Goal: Book appointment/travel/reservation

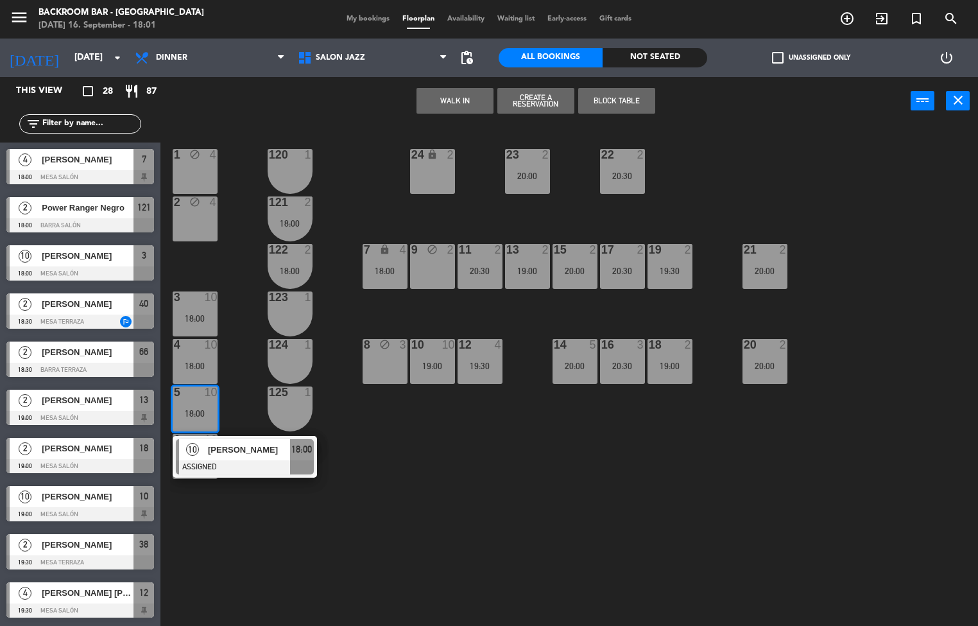
click at [230, 536] on div "1 block 4 24 lock 2 23 2 20:00 22 2 20:30 120 1 2 block 4 121 2 18:00 19 2 19:3…" at bounding box center [574, 376] width 808 height 501
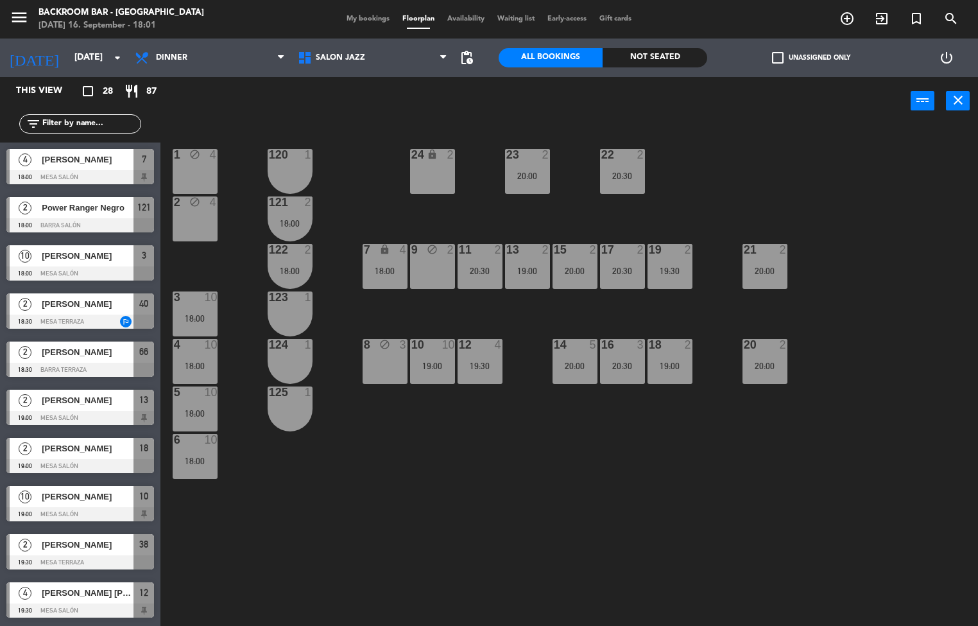
click at [199, 351] on div "4 10" at bounding box center [195, 345] width 45 height 13
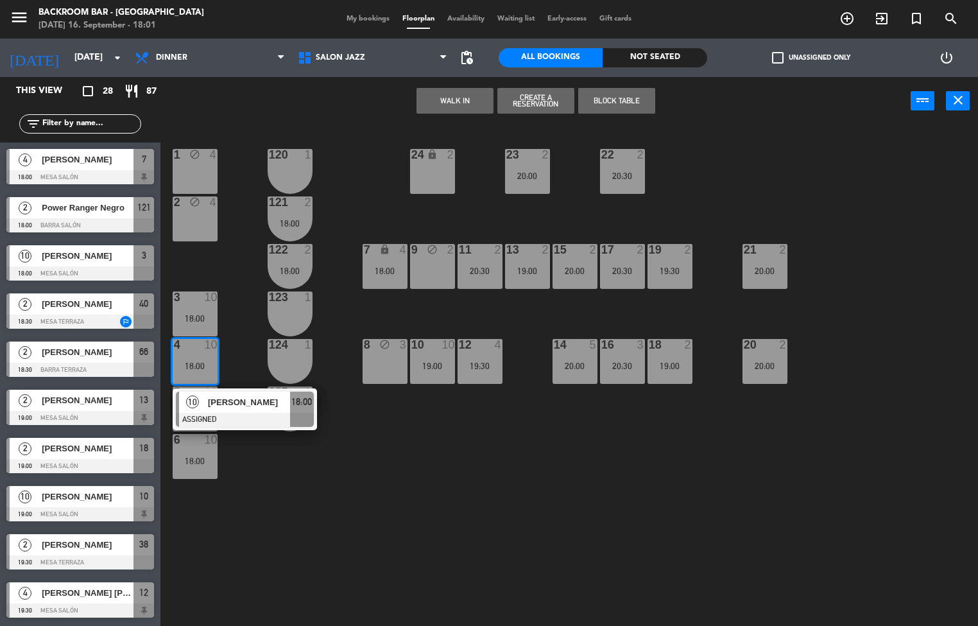
click at [214, 497] on div "1 block 4 24 lock 2 23 2 20:00 22 2 20:30 120 1 2 block 4 121 2 18:00 19 2 19:3…" at bounding box center [574, 376] width 808 height 501
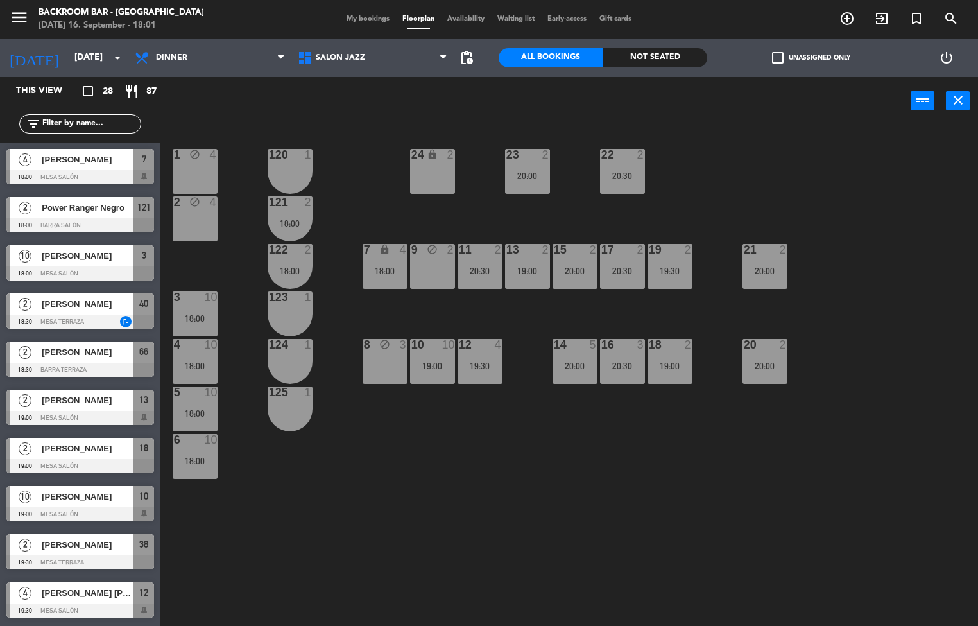
click at [199, 452] on div "6 10 18:00" at bounding box center [195, 456] width 45 height 45
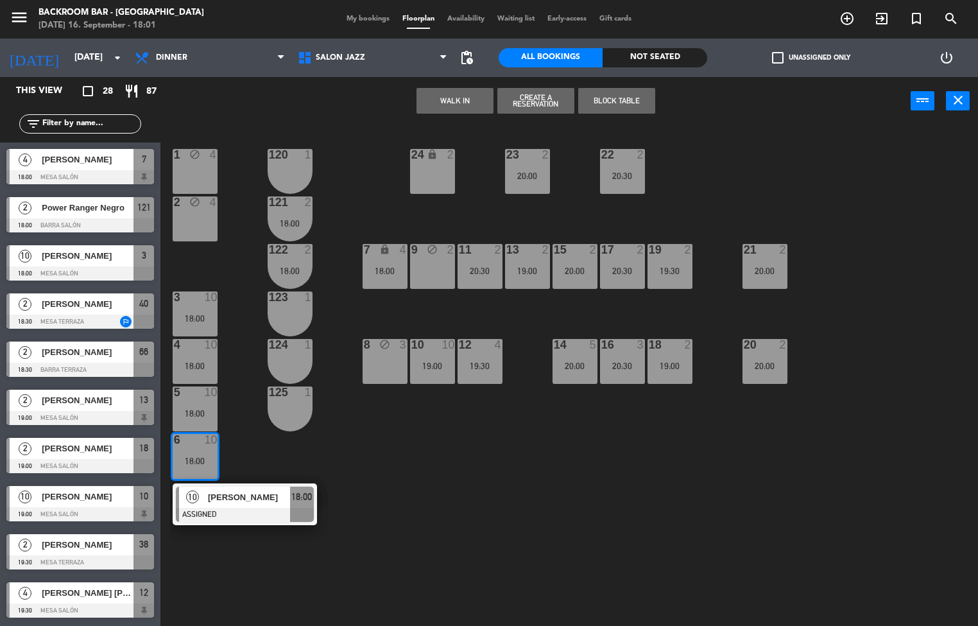
click at [248, 561] on div "1 block 4 24 lock 2 23 2 20:00 22 2 20:30 120 1 2 block 4 121 2 18:00 19 2 19:3…" at bounding box center [574, 376] width 808 height 501
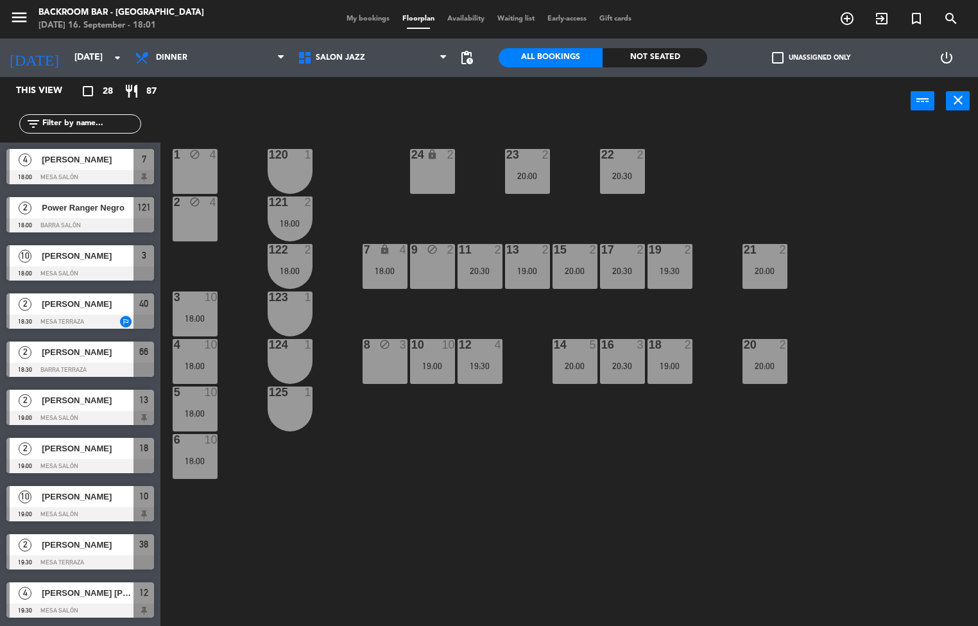
click at [387, 259] on div "7 lock 4 18:00" at bounding box center [385, 266] width 45 height 45
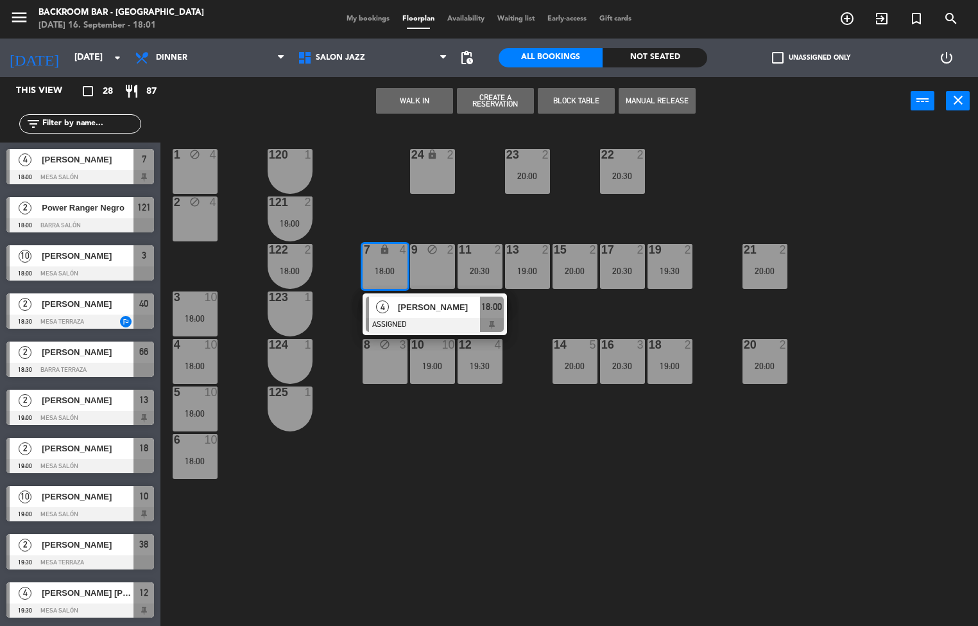
click at [491, 318] on div at bounding box center [435, 325] width 138 height 14
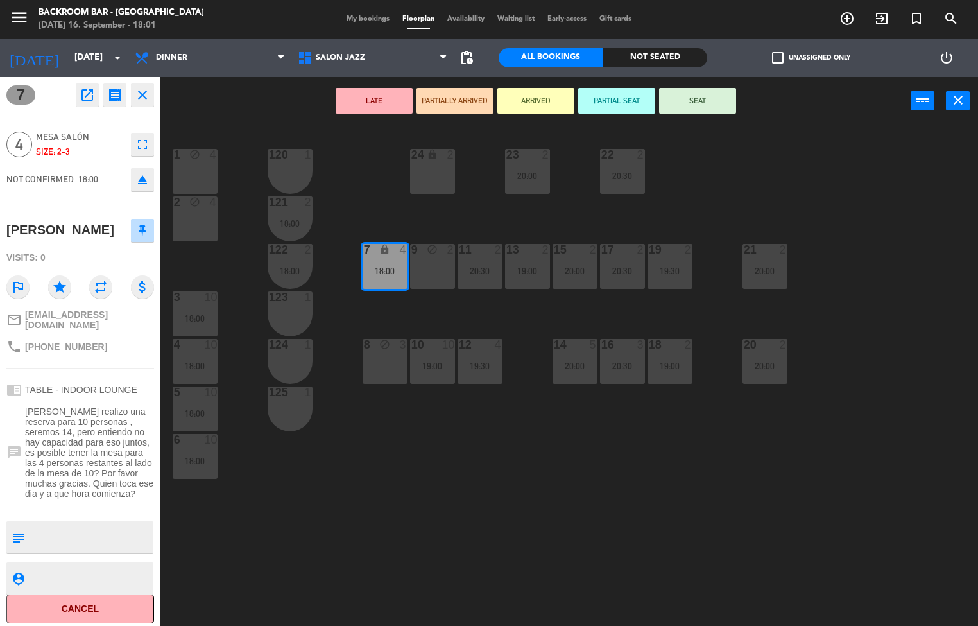
click at [703, 99] on button "SEAT" at bounding box center [697, 101] width 77 height 26
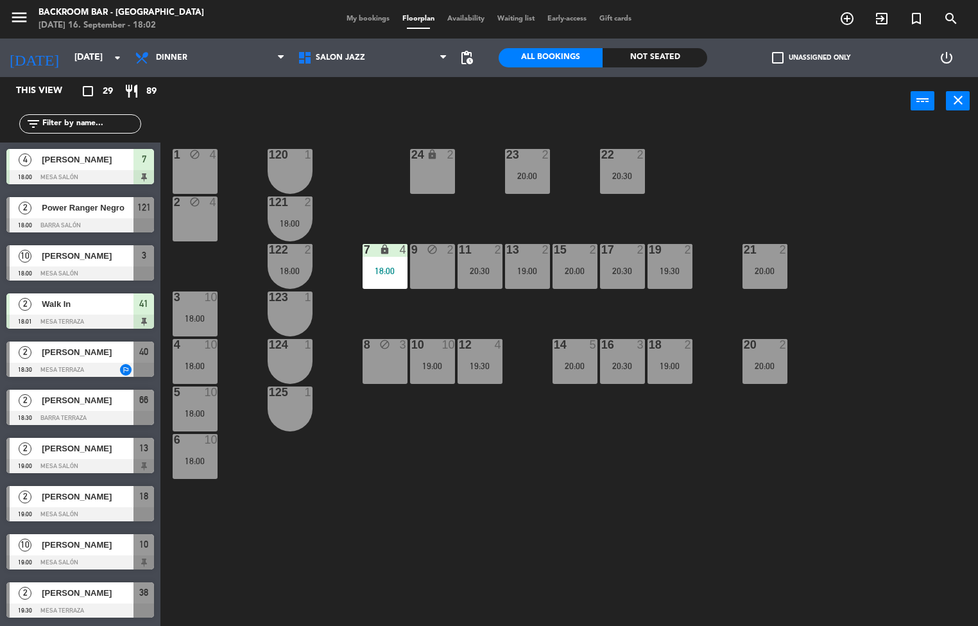
click at [149, 212] on span "121" at bounding box center [143, 207] width 13 height 15
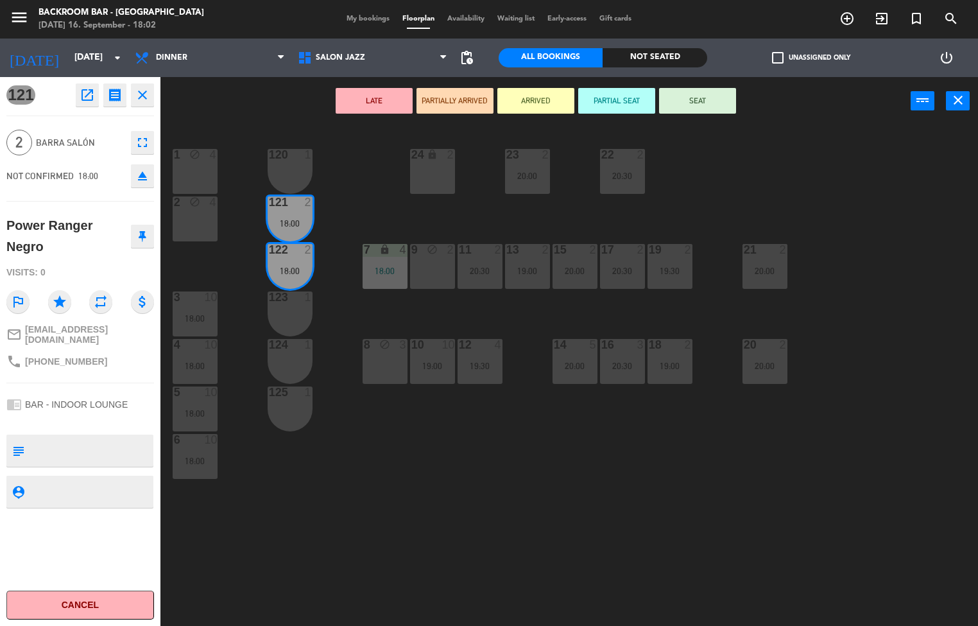
click at [368, 495] on div "1 block 4 24 lock 2 23 2 20:00 22 2 20:30 120 1 2 block 4 121 2 18:00 19 2 19:3…" at bounding box center [574, 376] width 808 height 501
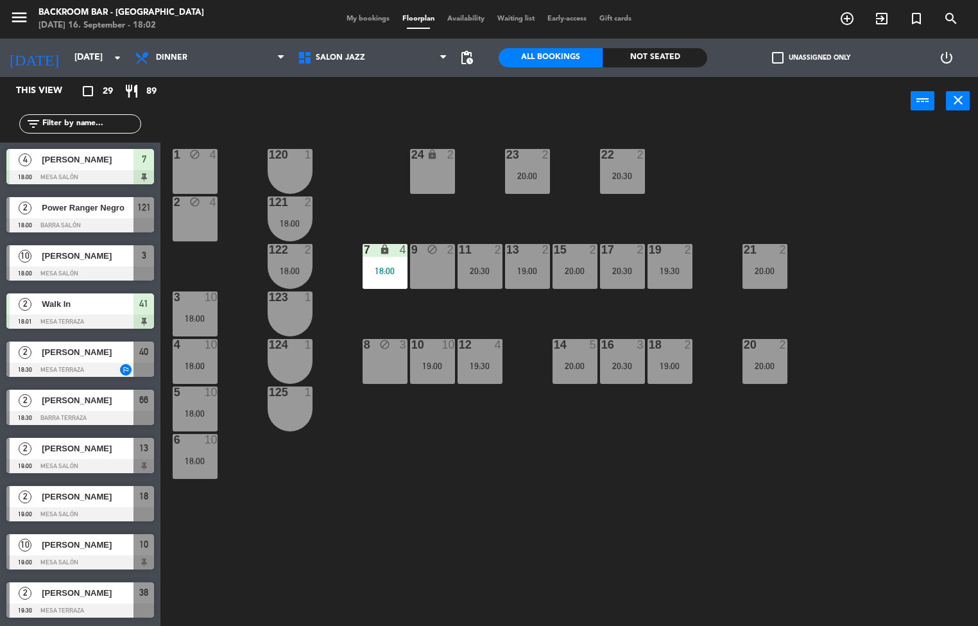
click at [125, 256] on span "[PERSON_NAME]" at bounding box center [88, 255] width 92 height 13
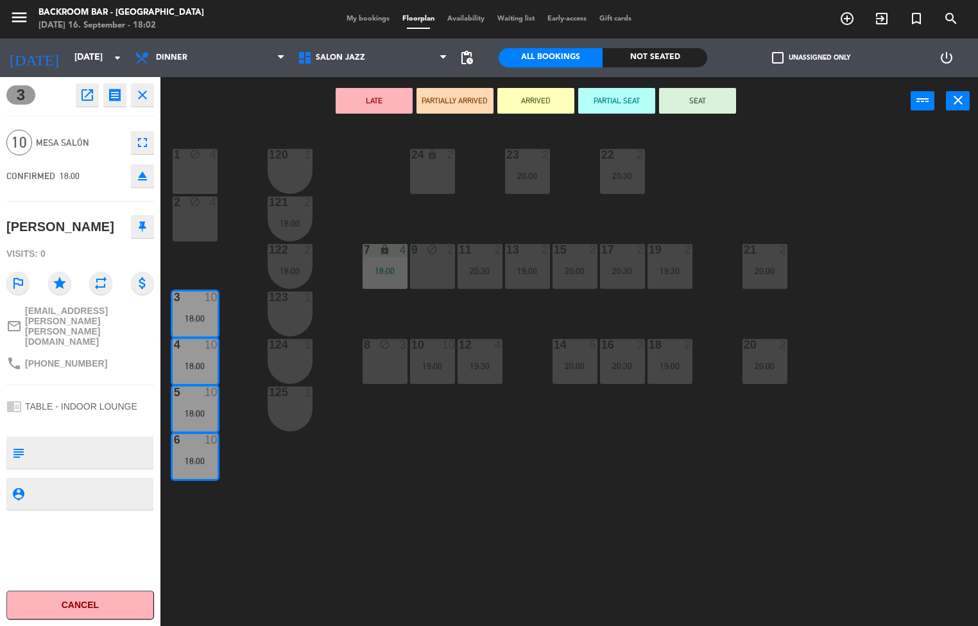
click at [709, 99] on button "SEAT" at bounding box center [697, 101] width 77 height 26
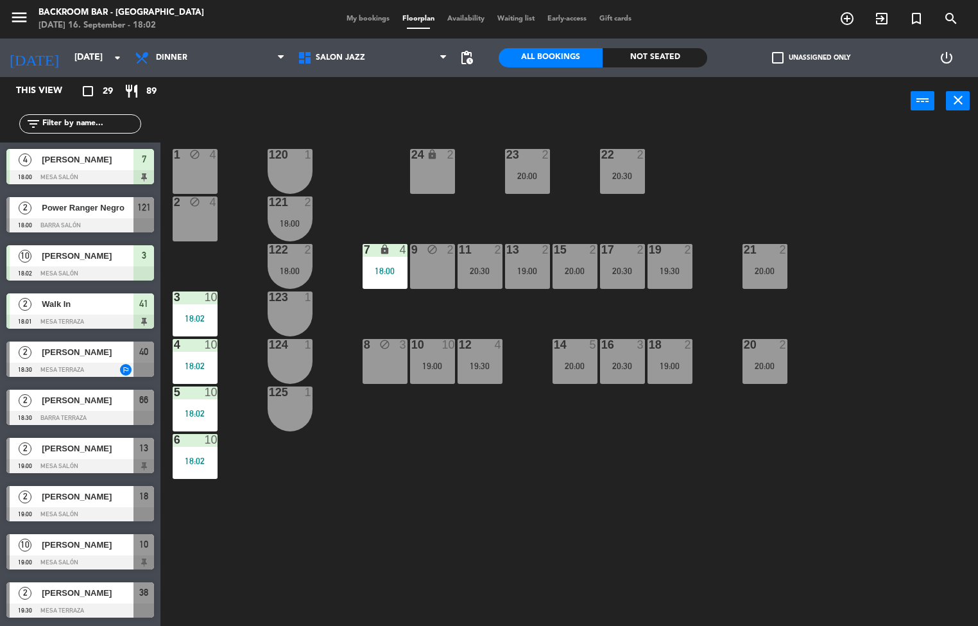
click at [466, 486] on div "1 block 4 24 lock 2 23 2 20:00 22 2 20:30 120 1 2 block 4 121 2 18:00 19 2 19:3…" at bounding box center [574, 376] width 808 height 501
click at [377, 69] on span "Salón jazz" at bounding box center [372, 58] width 163 height 28
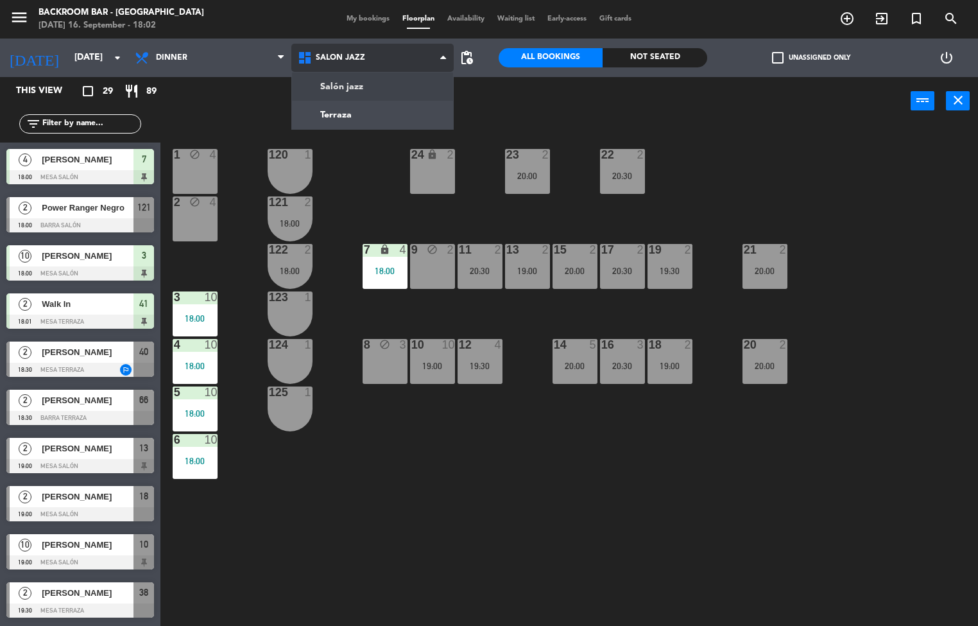
click at [386, 108] on ng-component "menu Backroom Bar - [GEOGRAPHIC_DATA] [DATE] 16. September - 18:02 My bookings …" at bounding box center [489, 313] width 978 height 626
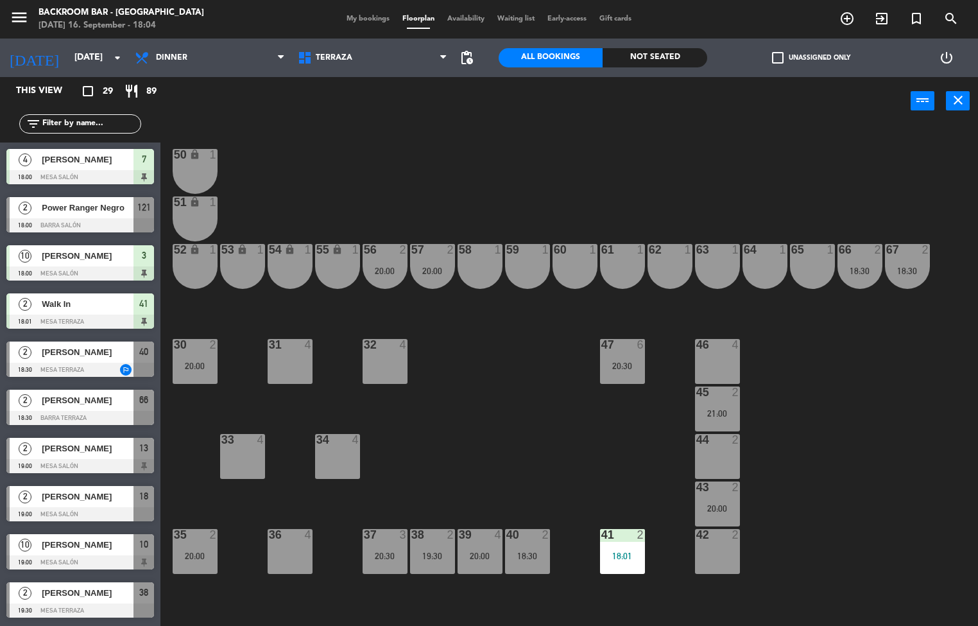
click at [143, 399] on span "66" at bounding box center [143, 399] width 9 height 15
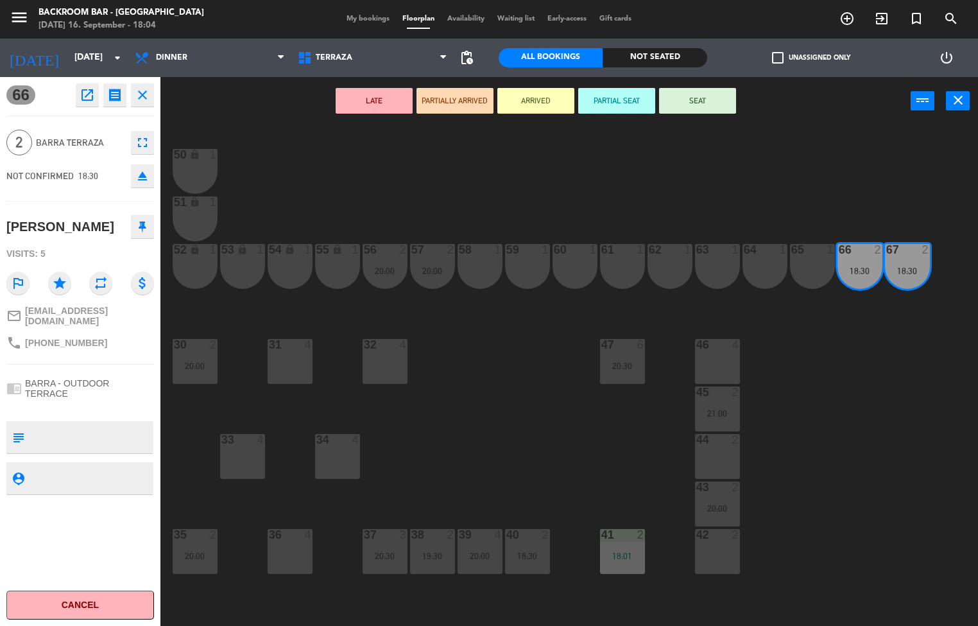
click at [697, 99] on button "SEAT" at bounding box center [697, 101] width 77 height 26
